Goal: Navigation & Orientation: Find specific page/section

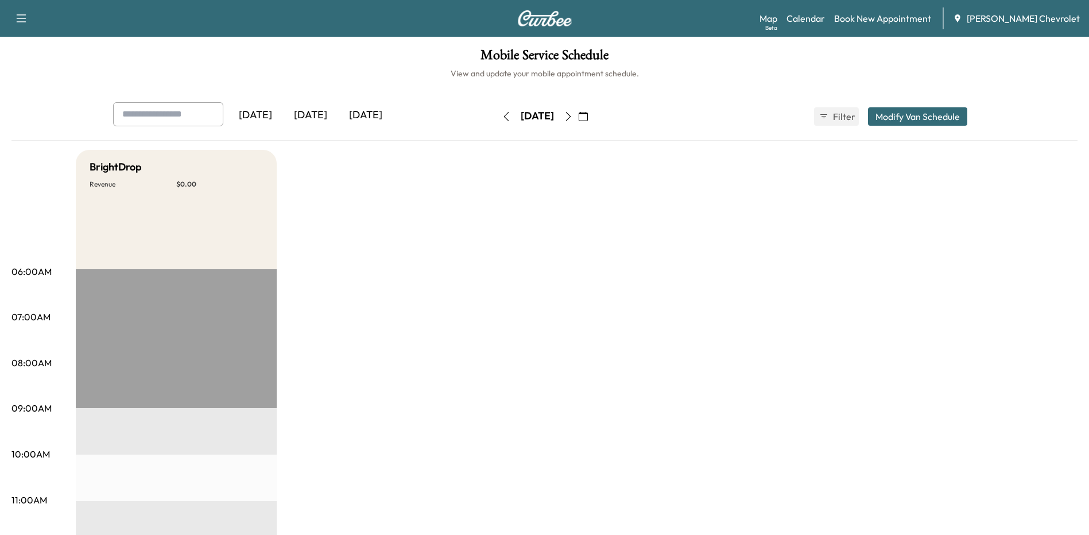
click at [313, 115] on div "[DATE]" at bounding box center [310, 115] width 55 height 26
click at [376, 114] on div "[DATE]" at bounding box center [365, 115] width 55 height 26
click at [573, 117] on icon "button" at bounding box center [568, 116] width 9 height 9
click at [573, 115] on icon "button" at bounding box center [568, 116] width 9 height 9
